Goal: Book appointment/travel/reservation

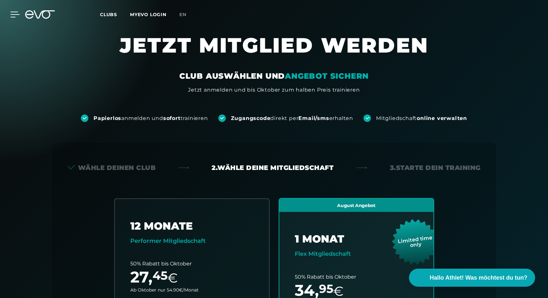
click at [14, 16] on icon at bounding box center [14, 15] width 9 height 6
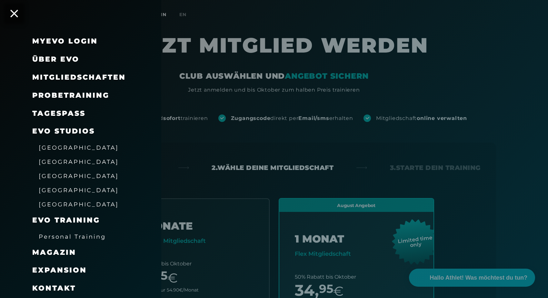
click at [59, 159] on span "[GEOGRAPHIC_DATA]" at bounding box center [79, 162] width 80 height 7
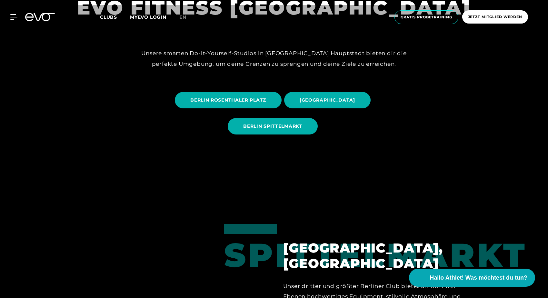
scroll to position [143, 0]
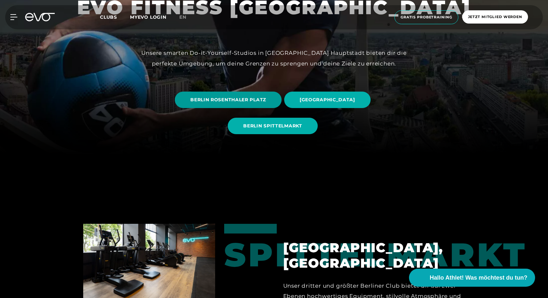
click at [231, 101] on span "BERLIN ROSENTHALER PLATZ" at bounding box center [228, 100] width 76 height 7
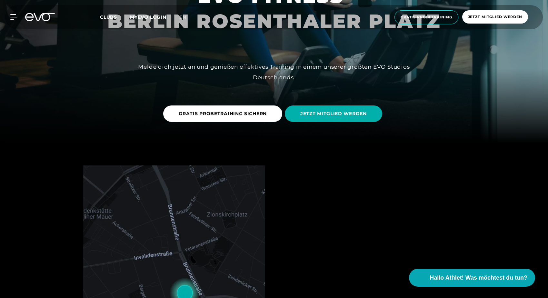
scroll to position [154, 0]
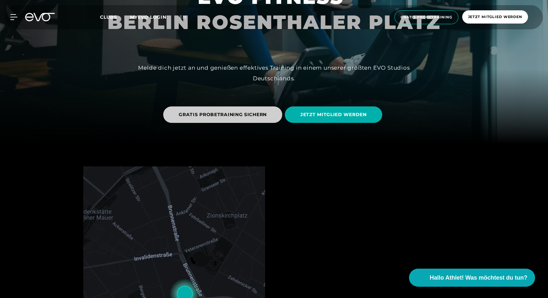
click at [215, 116] on span "GRATIS PROBETRAINING SICHERN" at bounding box center [223, 114] width 88 height 7
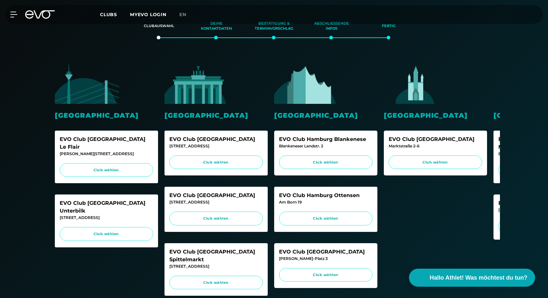
scroll to position [130, 0]
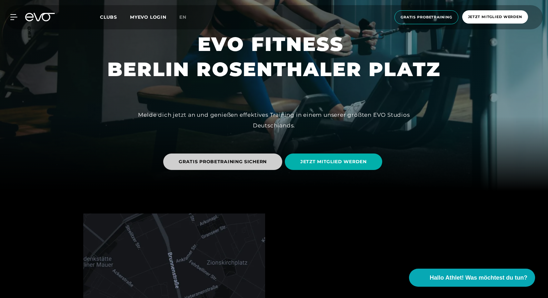
scroll to position [115, 0]
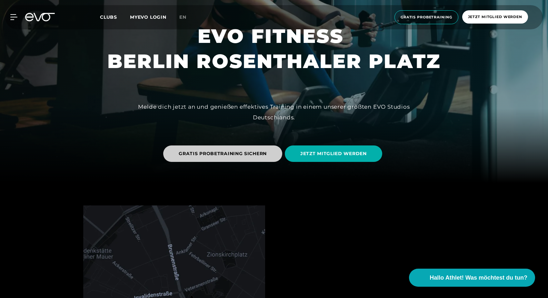
click at [240, 157] on span "GRATIS PROBETRAINING SICHERN" at bounding box center [223, 153] width 88 height 7
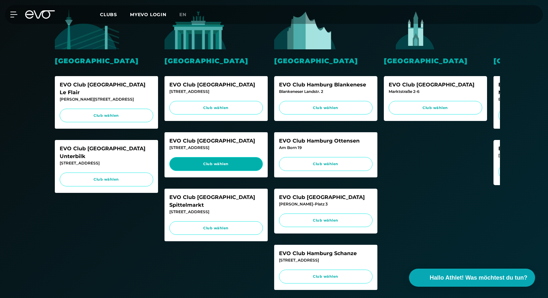
scroll to position [185, 0]
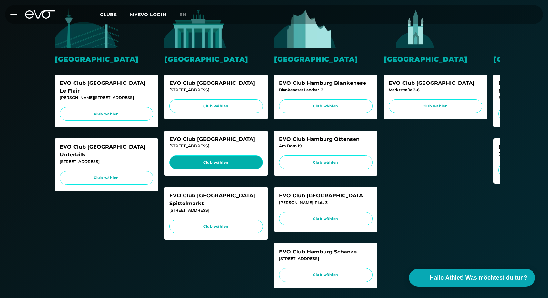
click at [247, 163] on span "Club wählen" at bounding box center [216, 162] width 81 height 5
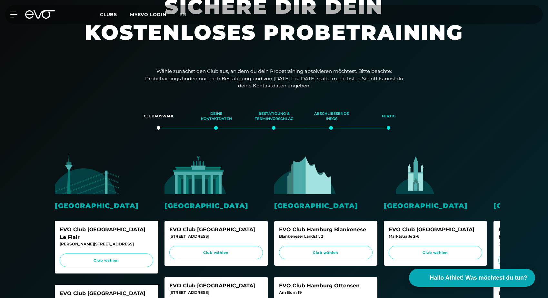
scroll to position [38, 0]
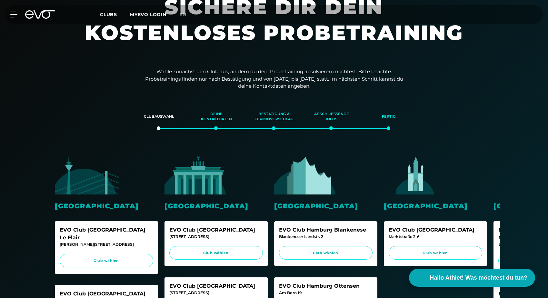
click at [159, 15] on link "MYEVO LOGIN" at bounding box center [148, 15] width 36 height 6
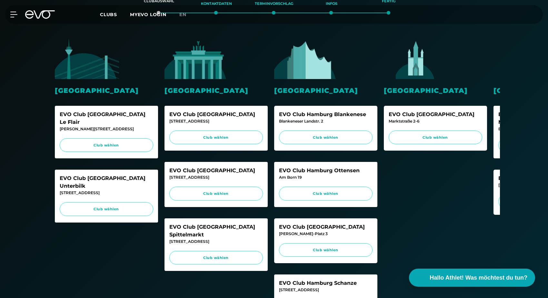
scroll to position [158, 0]
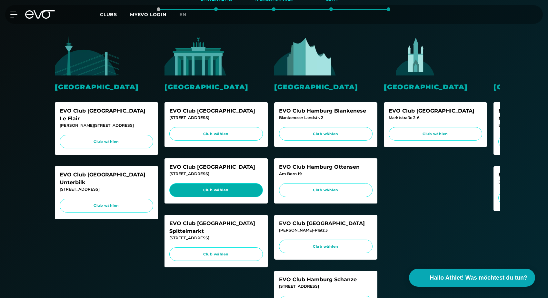
click at [227, 188] on span "Club wählen" at bounding box center [216, 190] width 81 height 5
